Goal: Navigation & Orientation: Find specific page/section

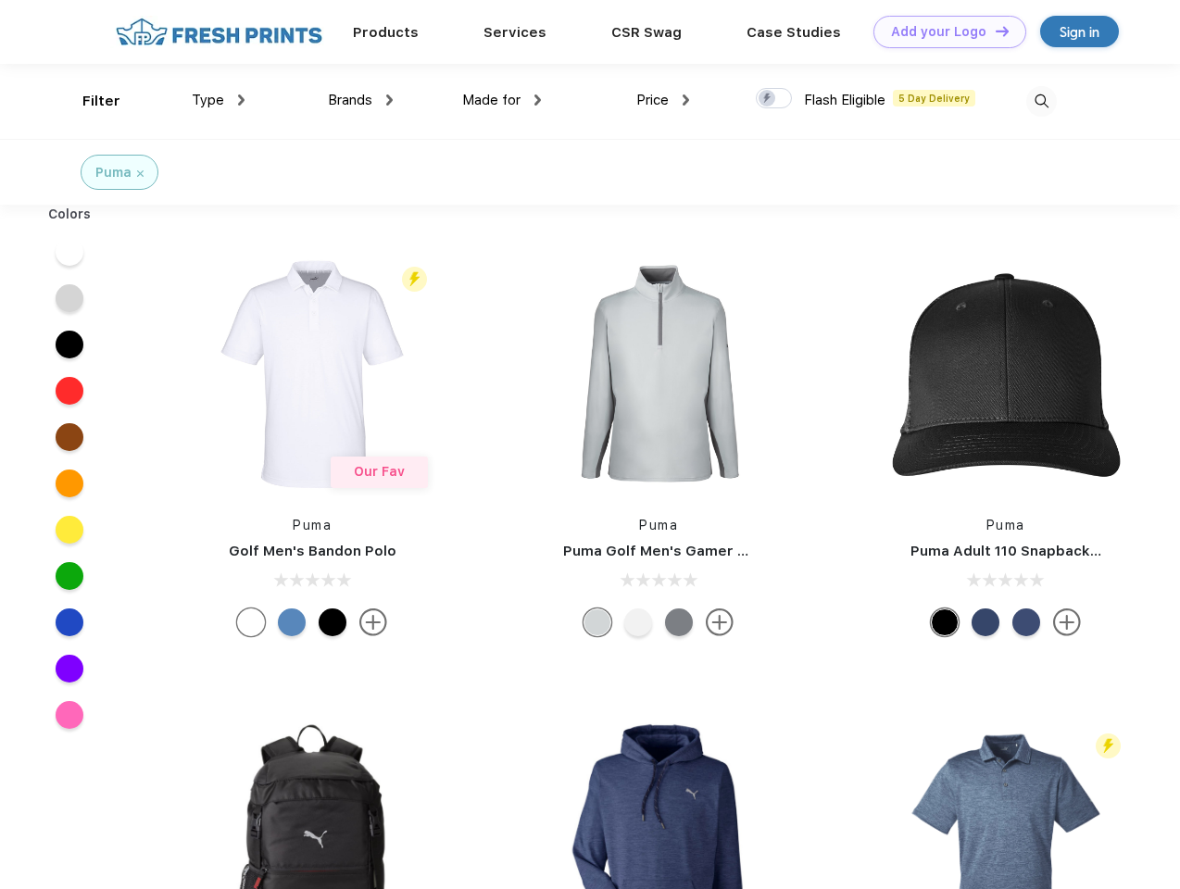
scroll to position [1, 0]
click at [943, 31] on link "Add your Logo Design Tool" at bounding box center [949, 32] width 153 height 32
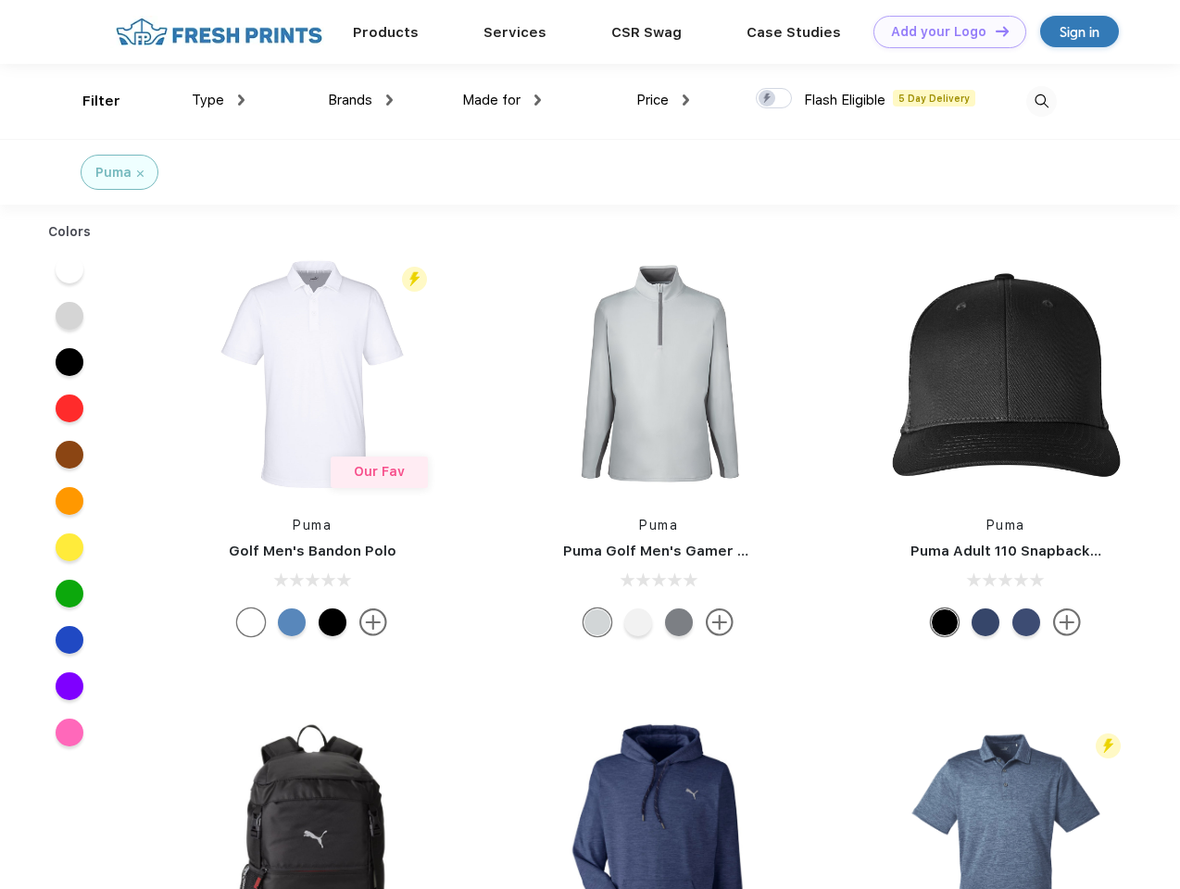
click at [0, 0] on div "Design Tool" at bounding box center [0, 0] width 0 height 0
click at [994, 31] on link "Add your Logo Design Tool" at bounding box center [949, 32] width 153 height 32
click at [89, 101] on div "Filter" at bounding box center [101, 101] width 38 height 21
click at [219, 100] on span "Type" at bounding box center [208, 100] width 32 height 17
click at [360, 100] on span "Brands" at bounding box center [350, 100] width 44 height 17
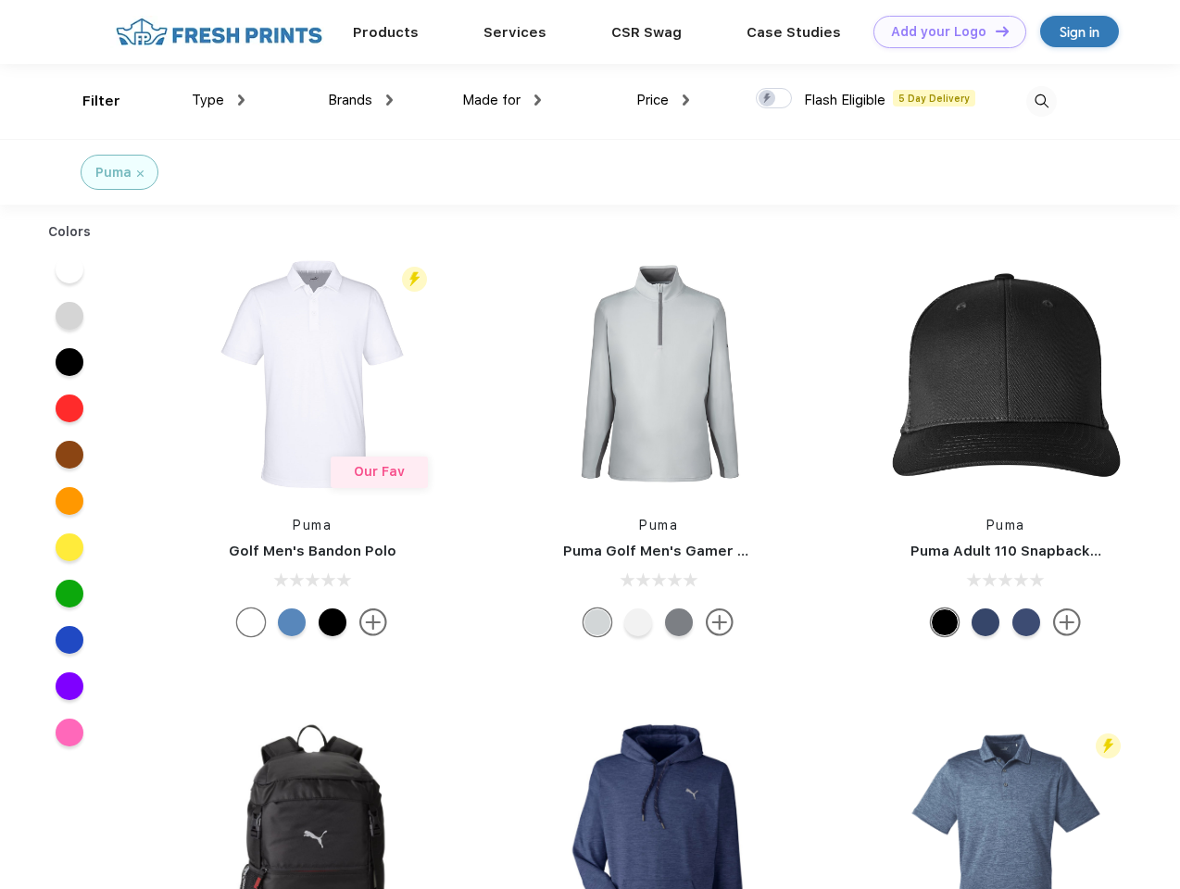
click at [502, 100] on span "Made for" at bounding box center [491, 100] width 58 height 17
click at [663, 100] on span "Price" at bounding box center [652, 100] width 32 height 17
click at [774, 99] on div at bounding box center [774, 98] width 36 height 20
click at [768, 99] on input "checkbox" at bounding box center [762, 93] width 12 height 12
click at [1041, 101] on img at bounding box center [1041, 101] width 31 height 31
